Goal: Navigation & Orientation: Find specific page/section

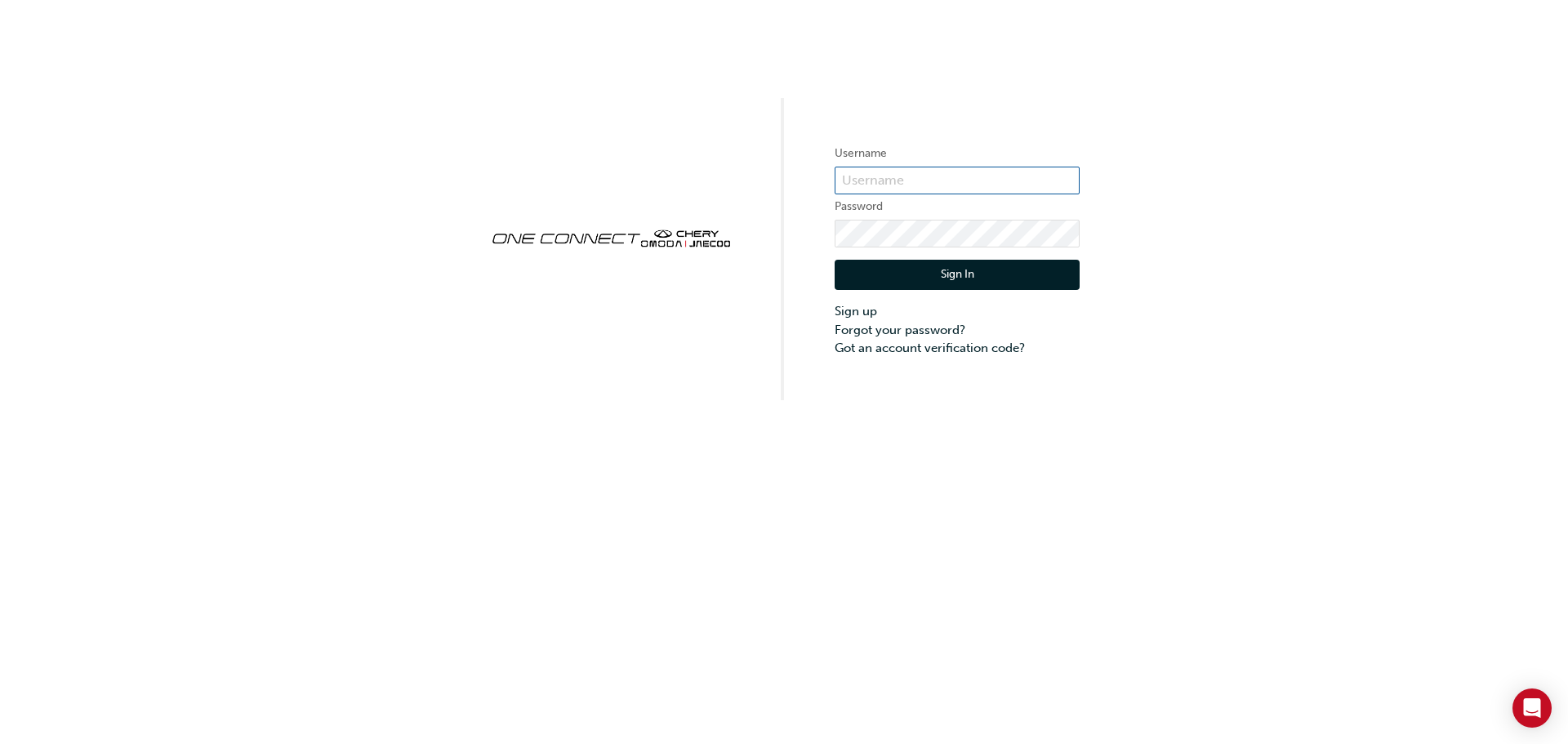
click at [968, 183] on input "text" at bounding box center [957, 180] width 245 height 27
click at [1001, 177] on input "text" at bounding box center [957, 180] width 245 height 27
click at [938, 178] on input "text" at bounding box center [957, 180] width 245 height 27
click at [951, 181] on input "text" at bounding box center [957, 180] width 245 height 27
drag, startPoint x: 951, startPoint y: 181, endPoint x: 1065, endPoint y: 137, distance: 122.2
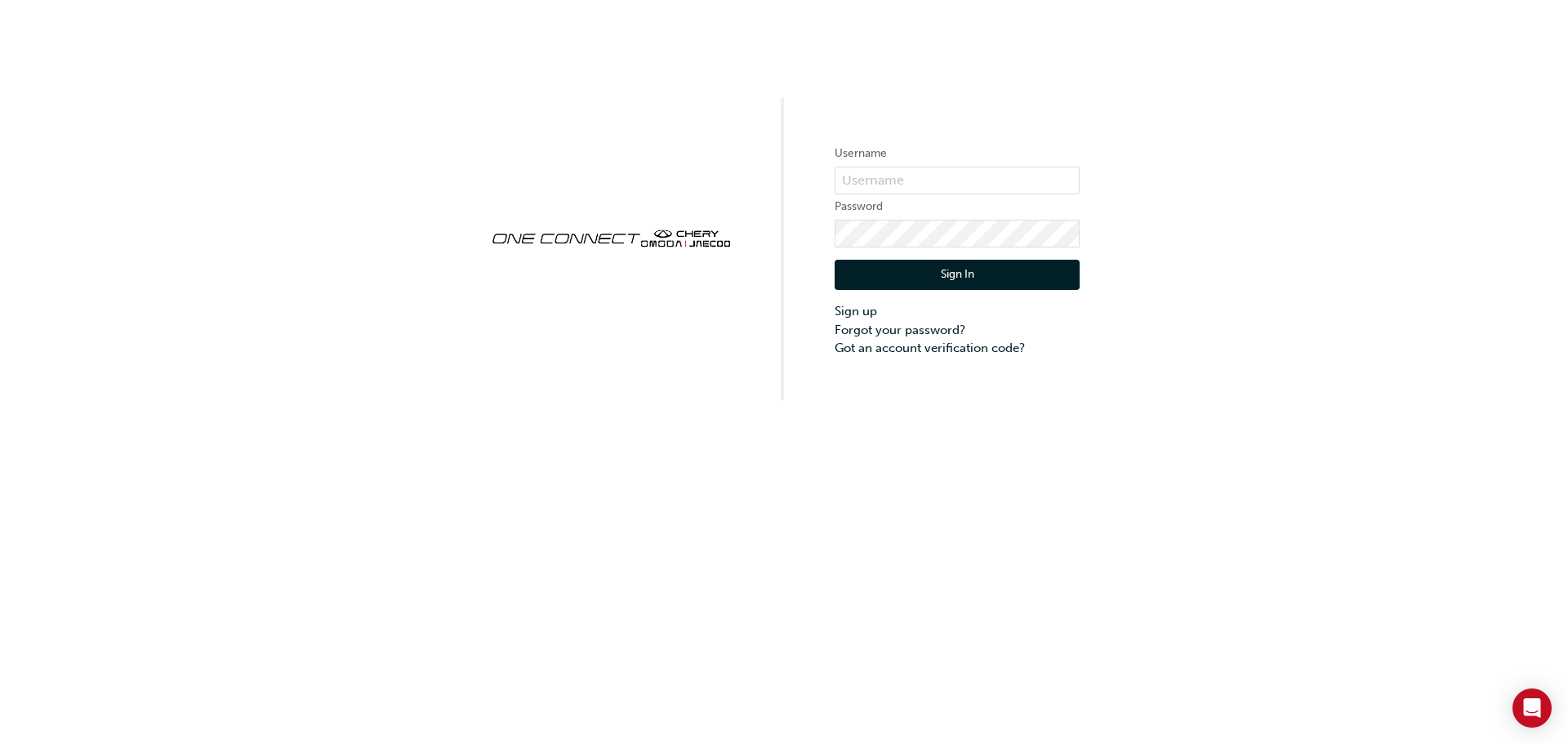
click at [1065, 137] on div "Username Password Sign In Sign up Forgot your password? Got an account verifica…" at bounding box center [784, 200] width 1568 height 400
click at [925, 176] on input "text" at bounding box center [957, 180] width 245 height 27
type input "c"
type input "CHAU0391"
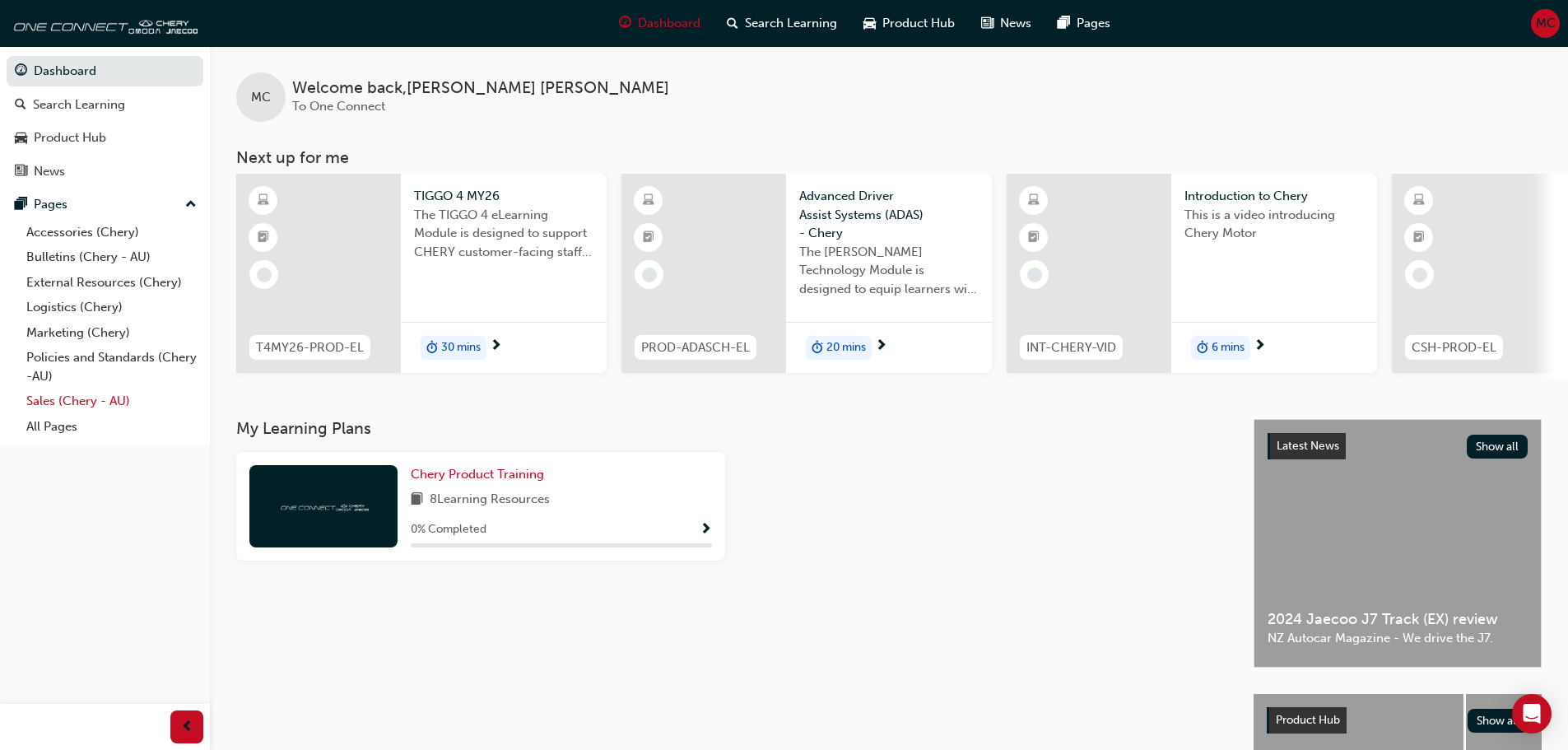
click at [66, 397] on link "Sales (Chery - AU)" at bounding box center [111, 401] width 183 height 25
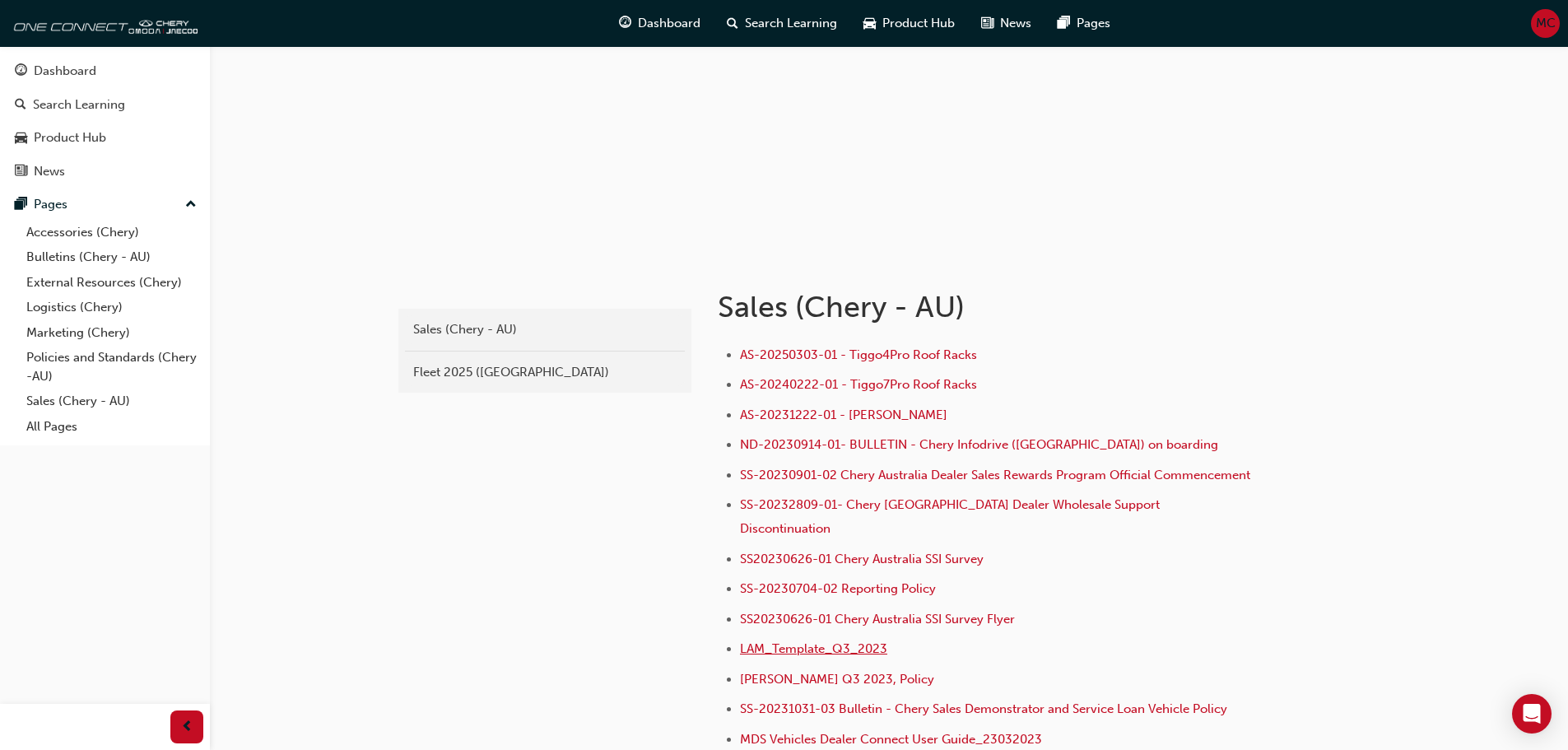
scroll to position [247, 0]
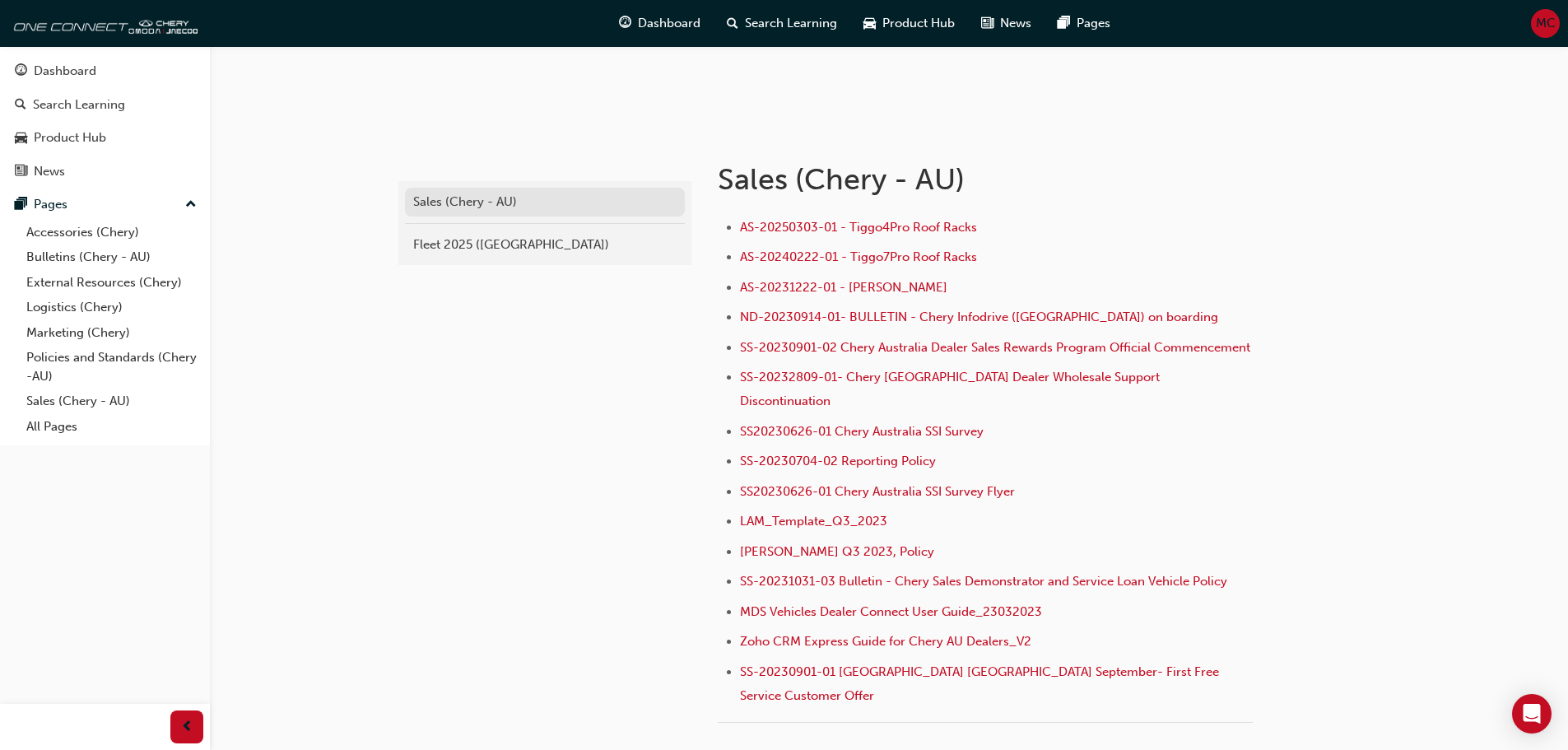
click at [568, 213] on link "Sales (Chery - AU)" at bounding box center [545, 202] width 280 height 28
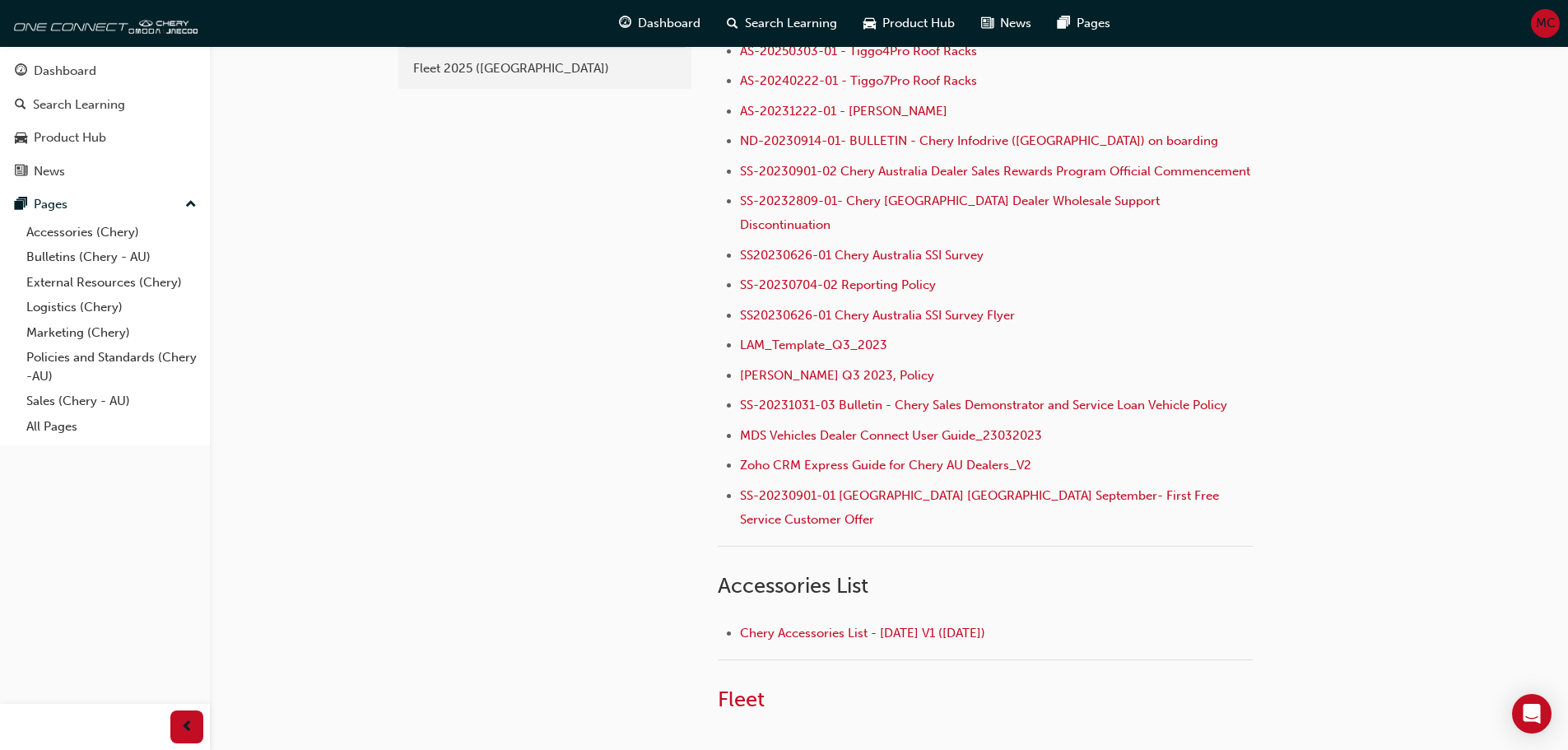
scroll to position [286, 0]
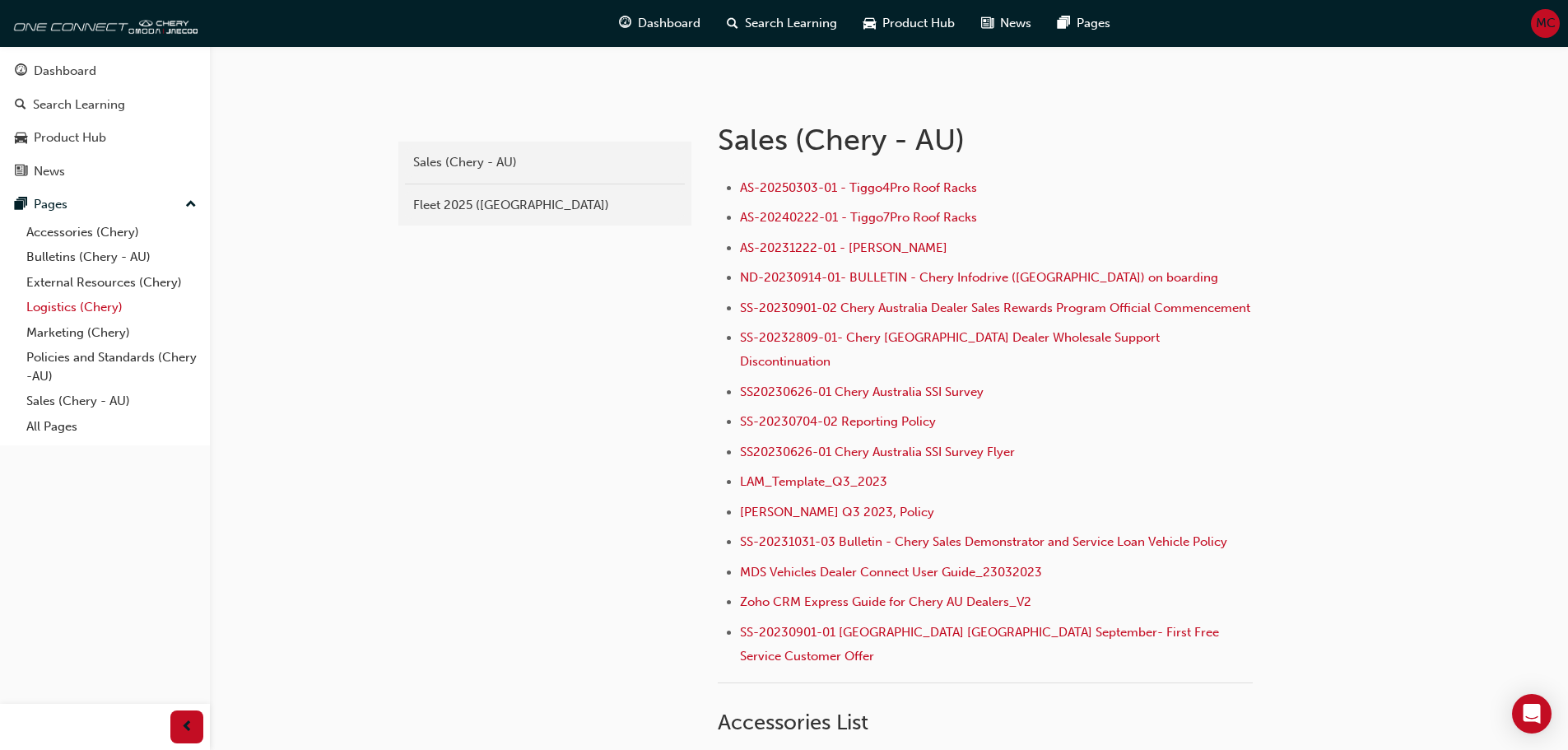
click at [48, 307] on link "Logistics (Chery)" at bounding box center [111, 307] width 183 height 25
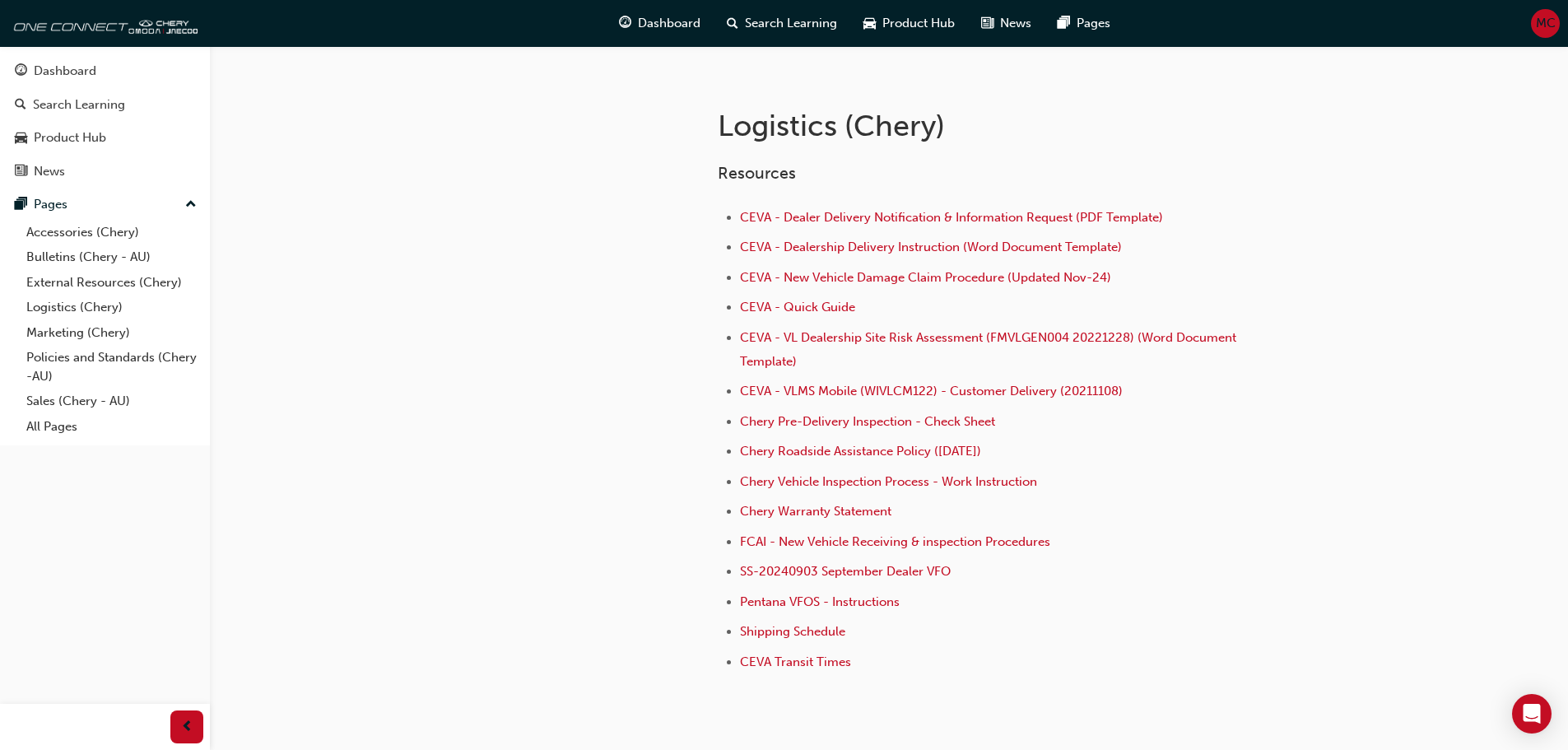
scroll to position [329, 0]
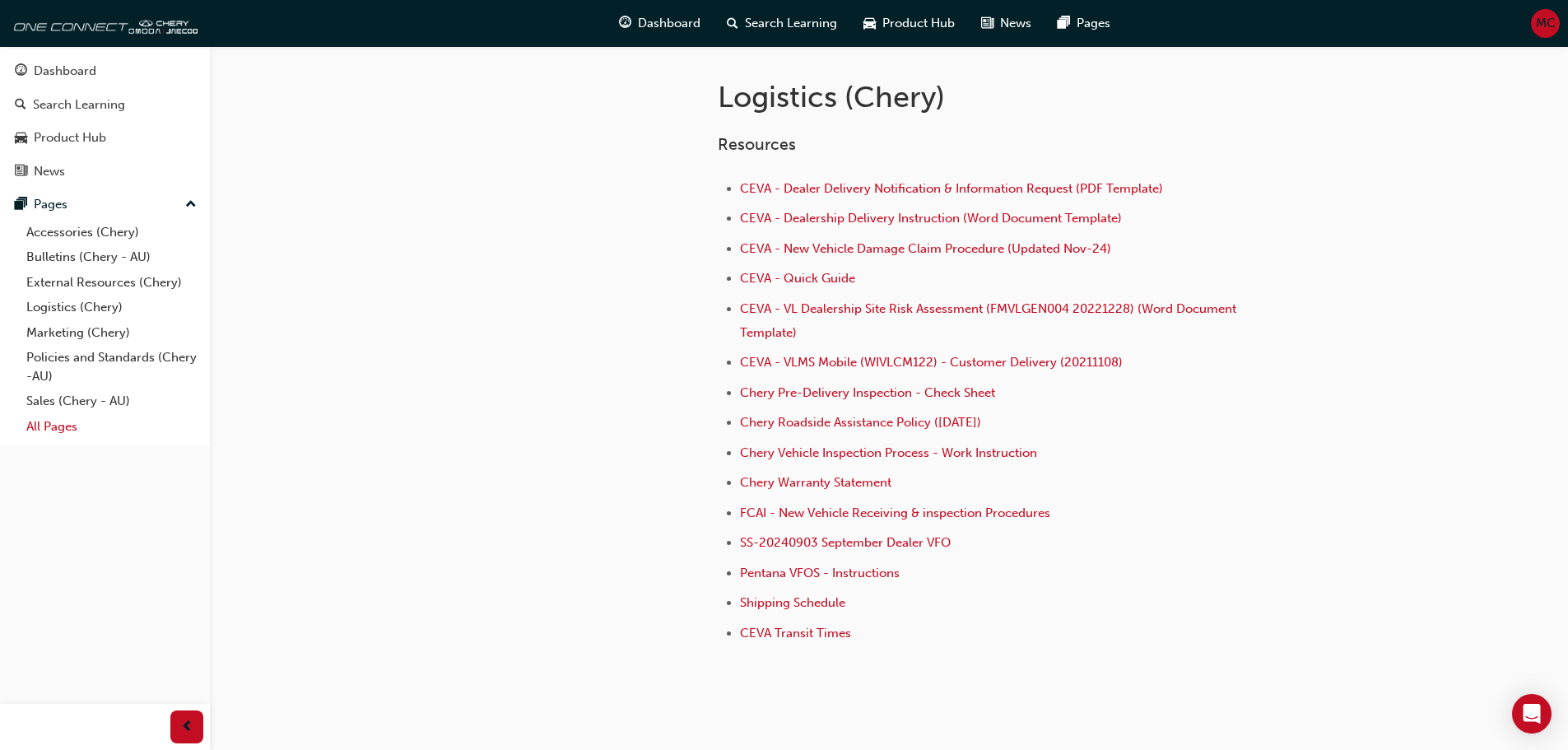
click at [65, 420] on link "All Pages" at bounding box center [111, 427] width 183 height 25
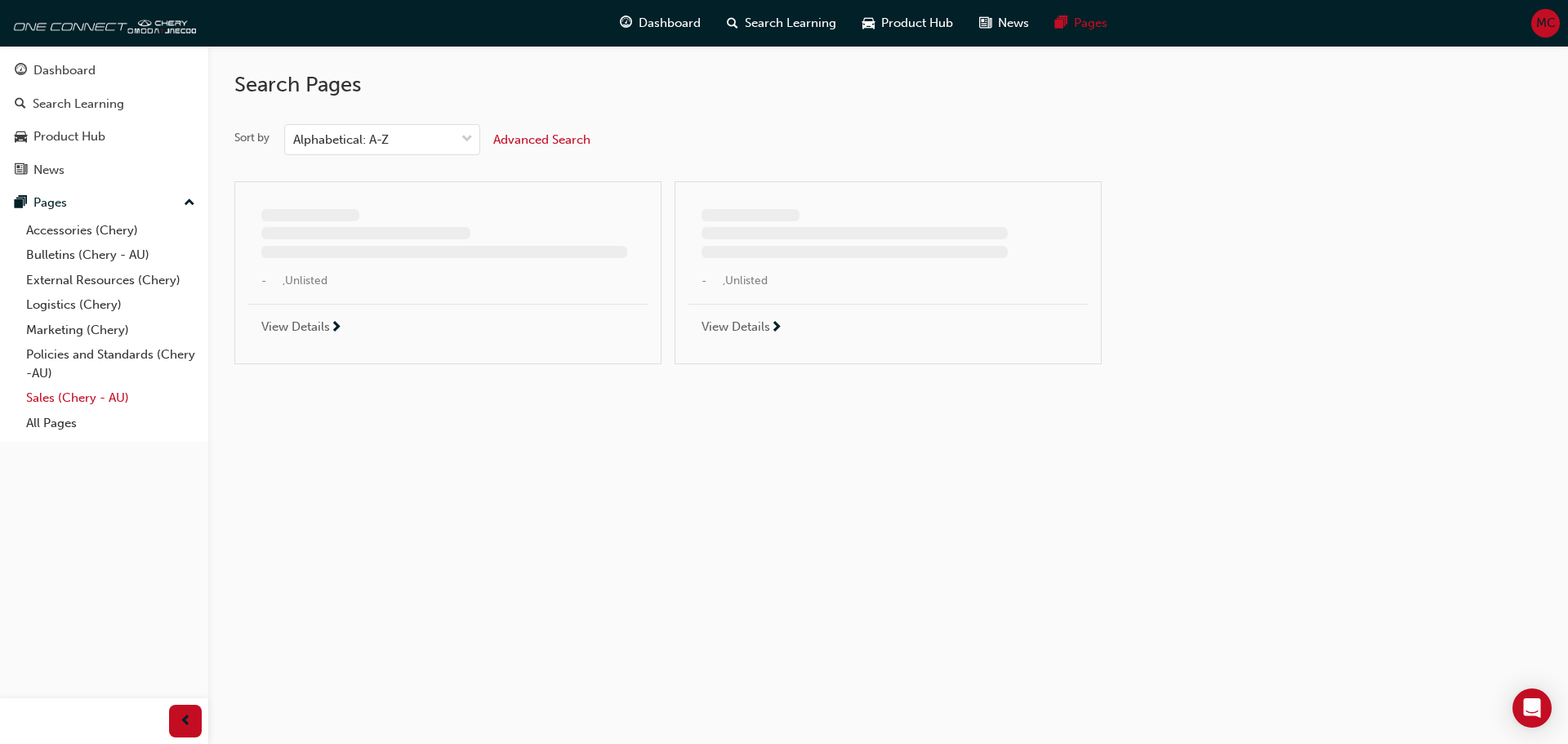
click at [74, 400] on link "Sales (Chery - AU)" at bounding box center [110, 398] width 182 height 25
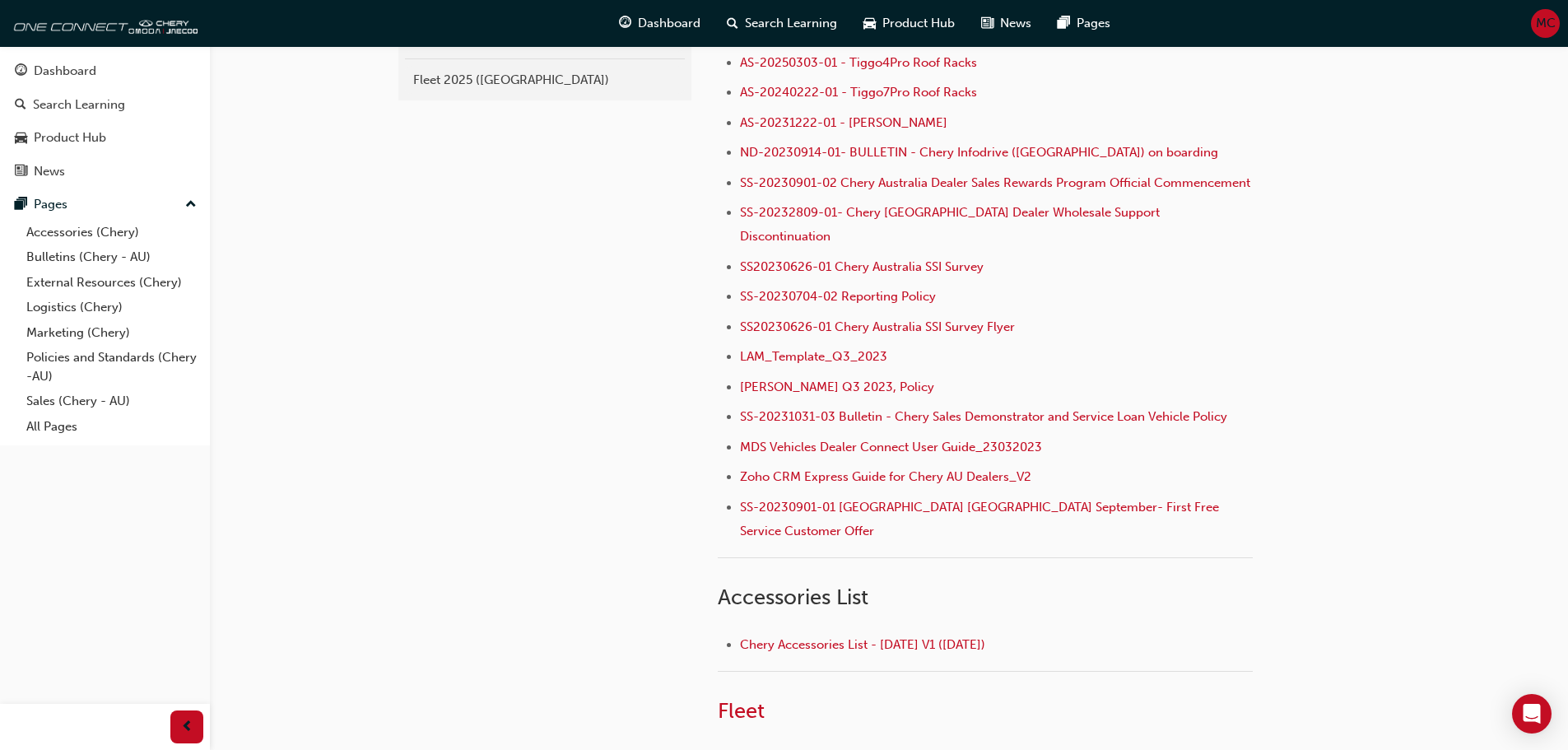
scroll to position [82, 0]
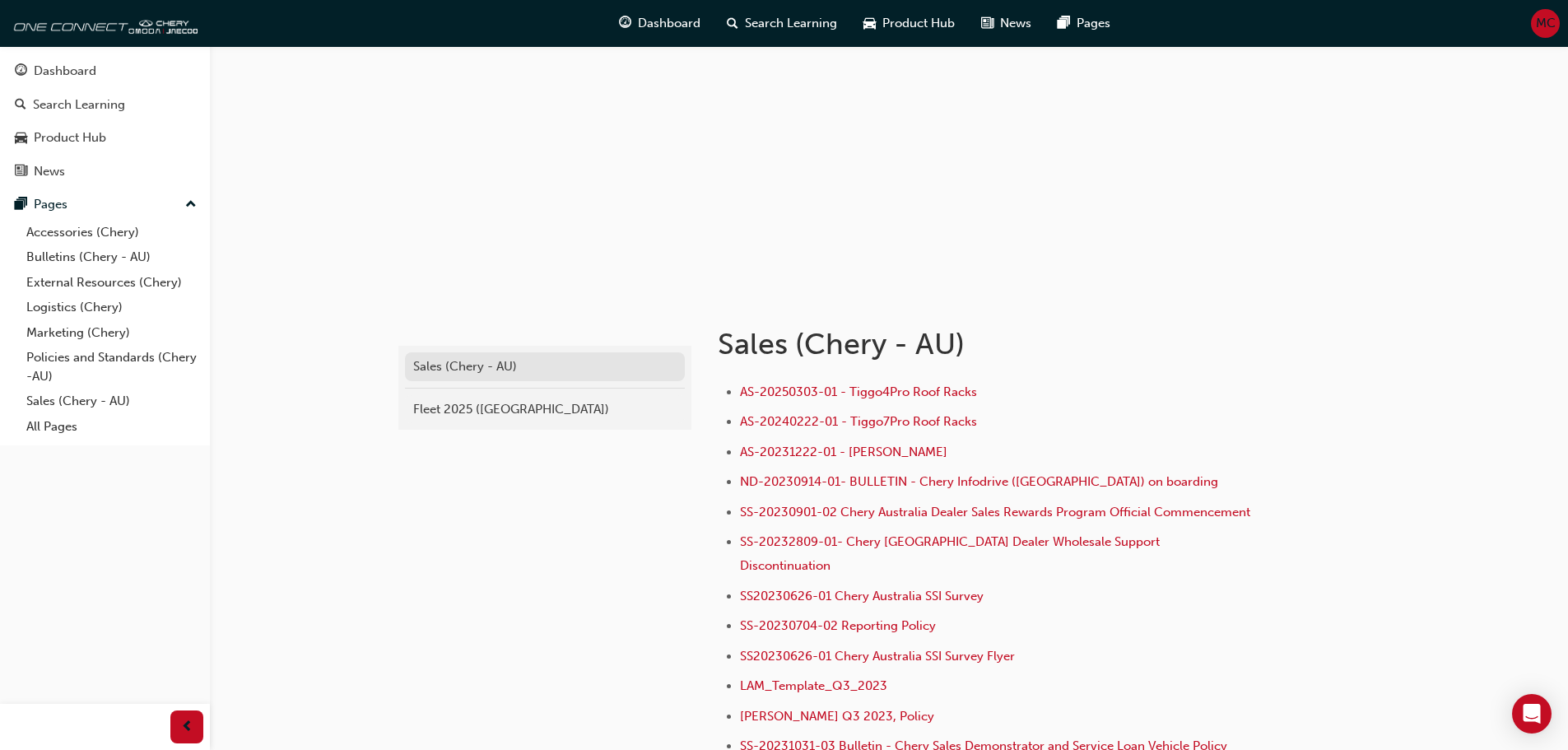
click at [465, 372] on div "Sales (Chery - AU)" at bounding box center [545, 367] width 264 height 19
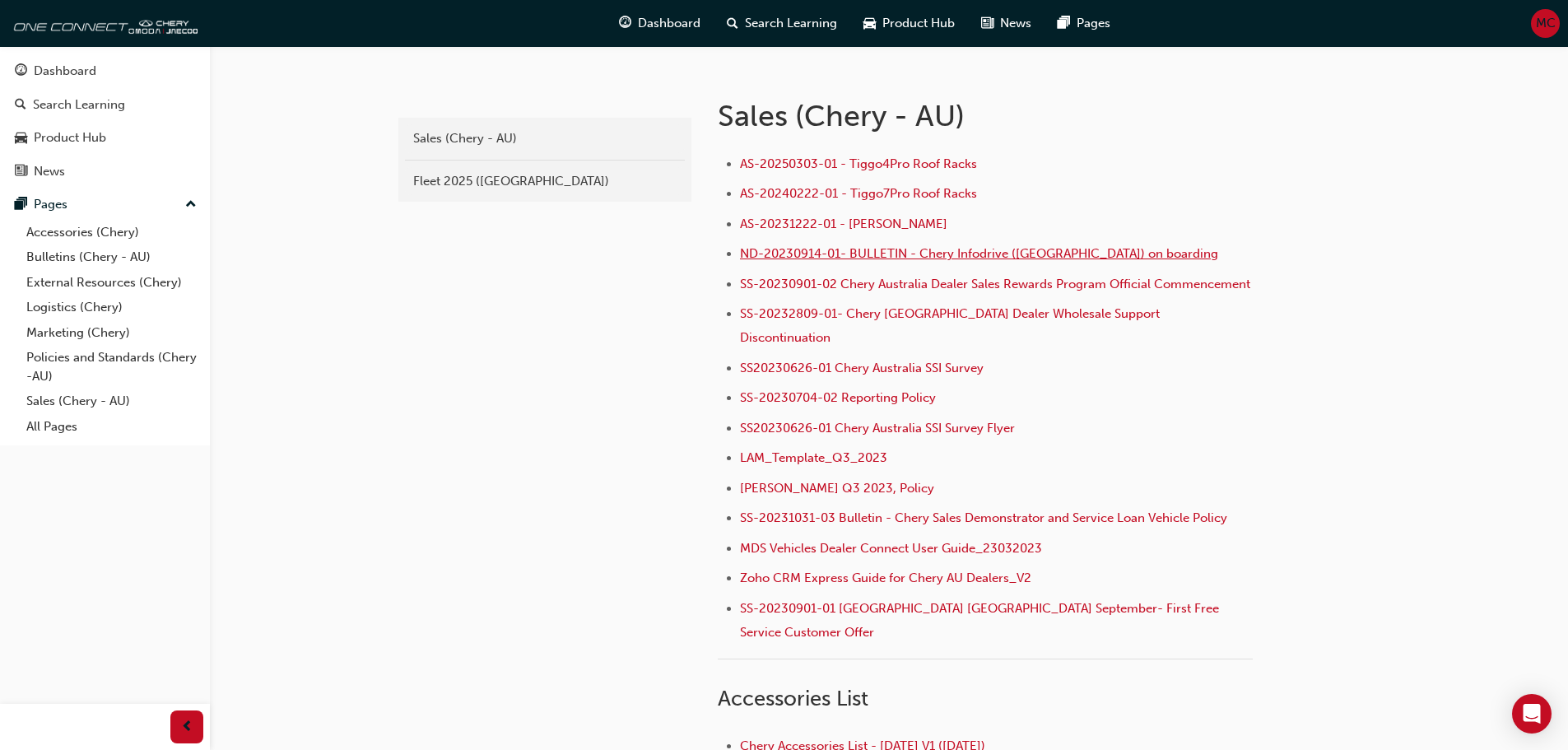
scroll to position [329, 0]
